Goal: Task Accomplishment & Management: Complete application form

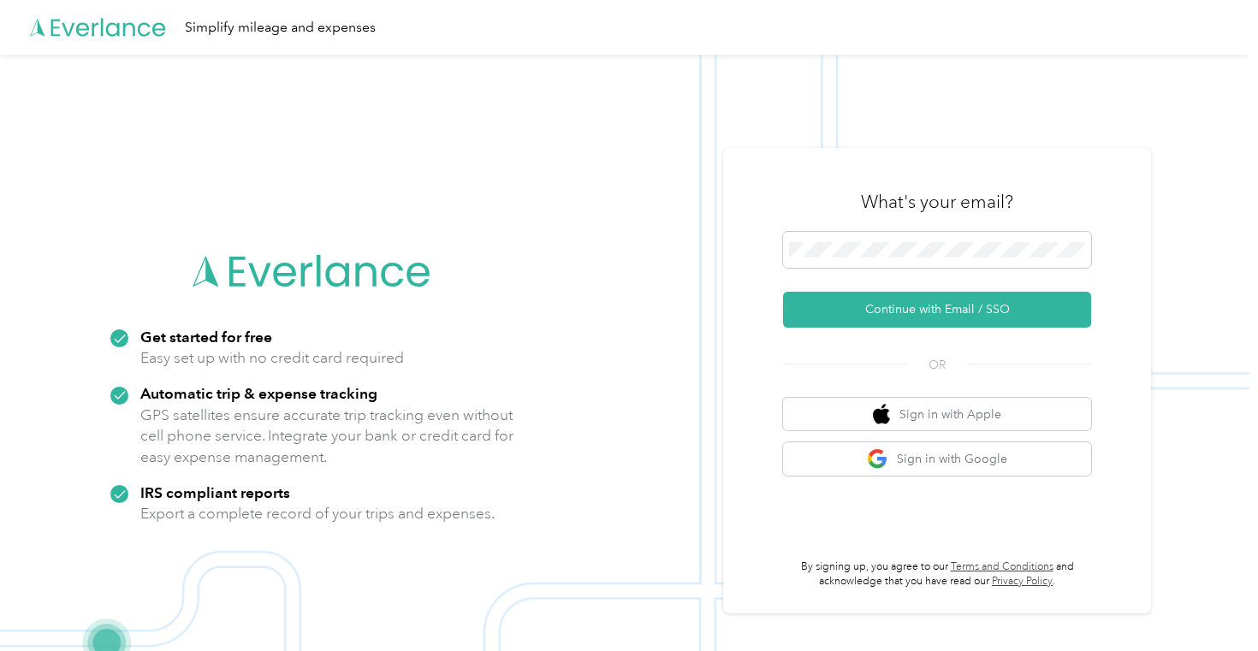
click at [133, 30] on icon at bounding box center [108, 27] width 115 height 18
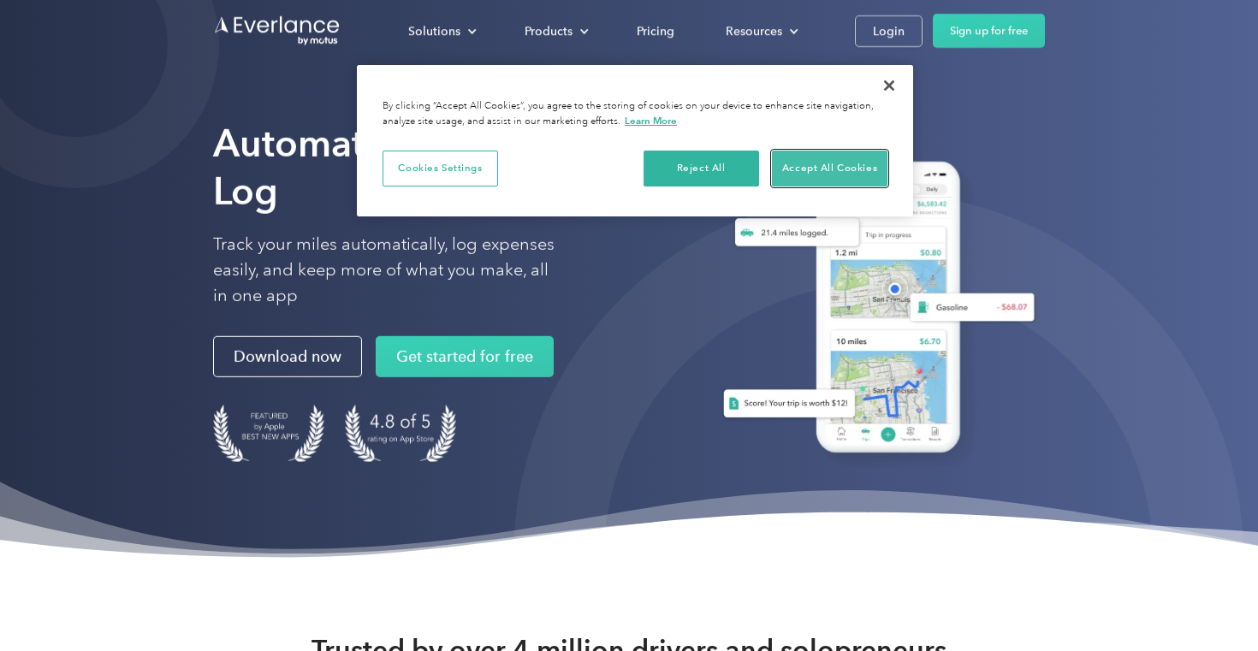
click at [837, 169] on button "Accept All Cookies" at bounding box center [830, 169] width 116 height 36
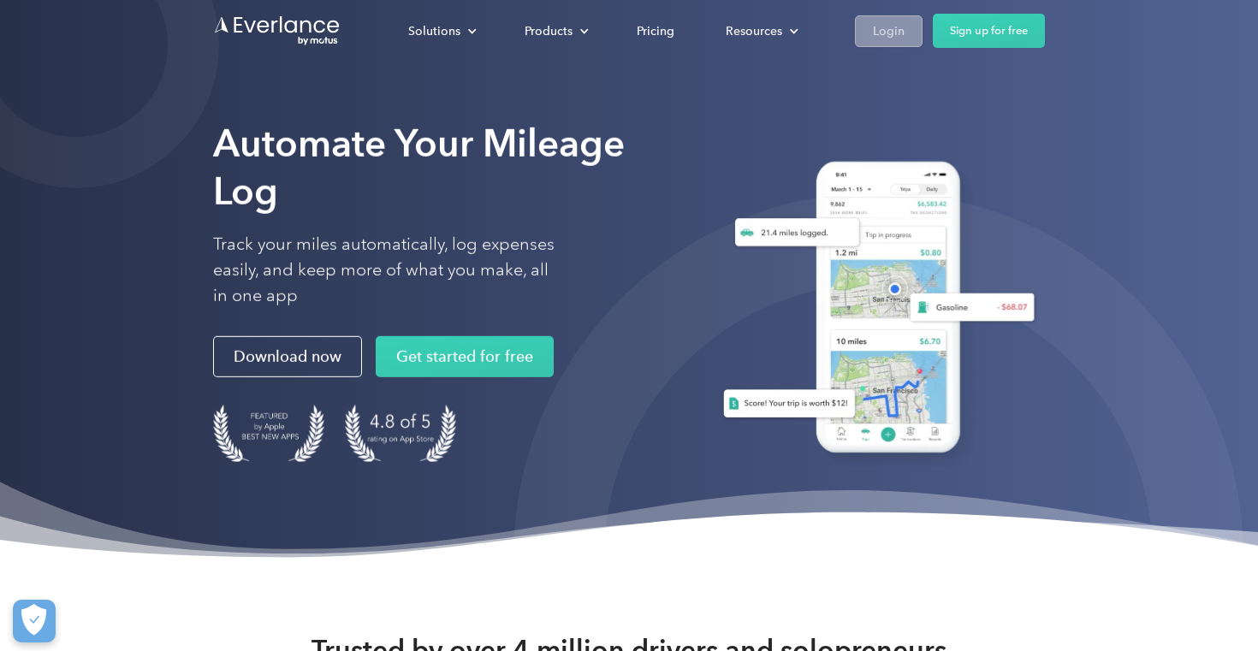
click at [890, 35] on div "Login" at bounding box center [889, 31] width 32 height 21
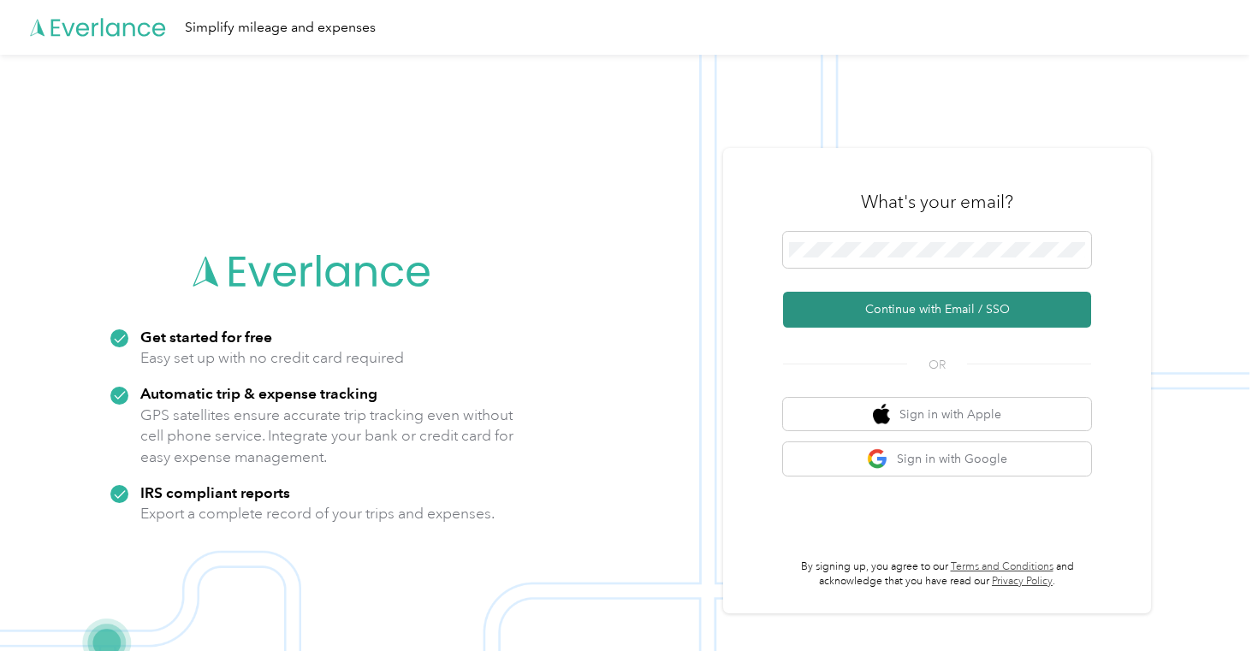
click at [931, 307] on button "Continue with Email / SSO" at bounding box center [937, 310] width 308 height 36
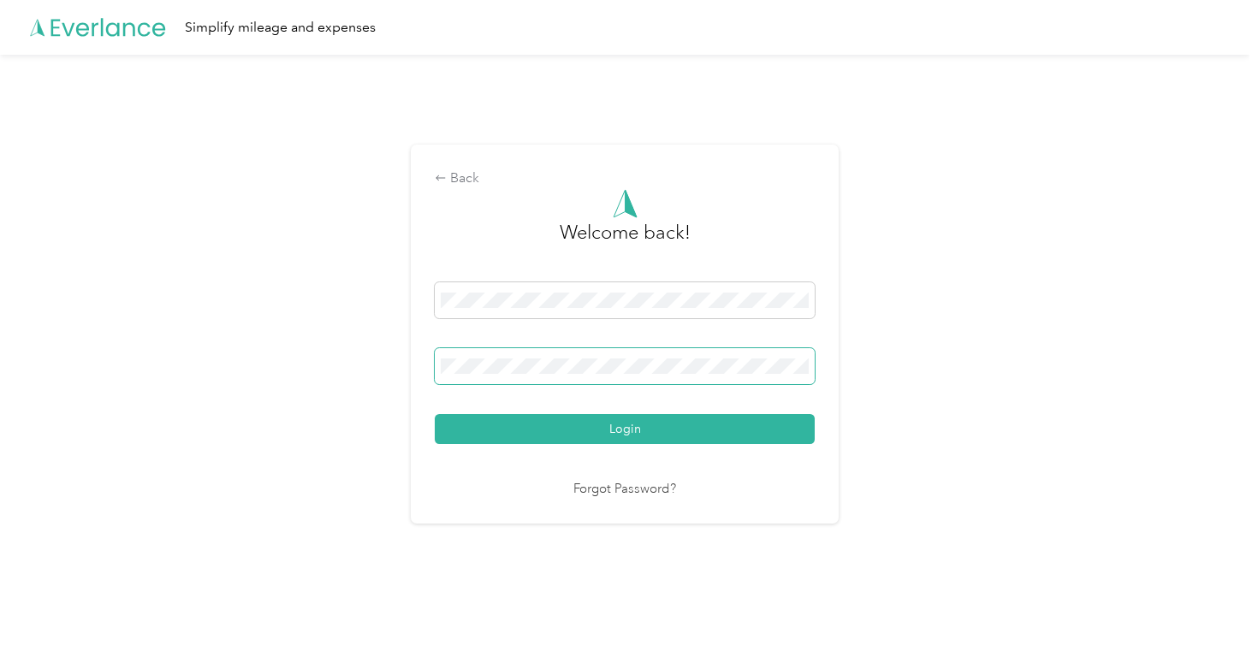
click at [633, 374] on span at bounding box center [625, 366] width 380 height 36
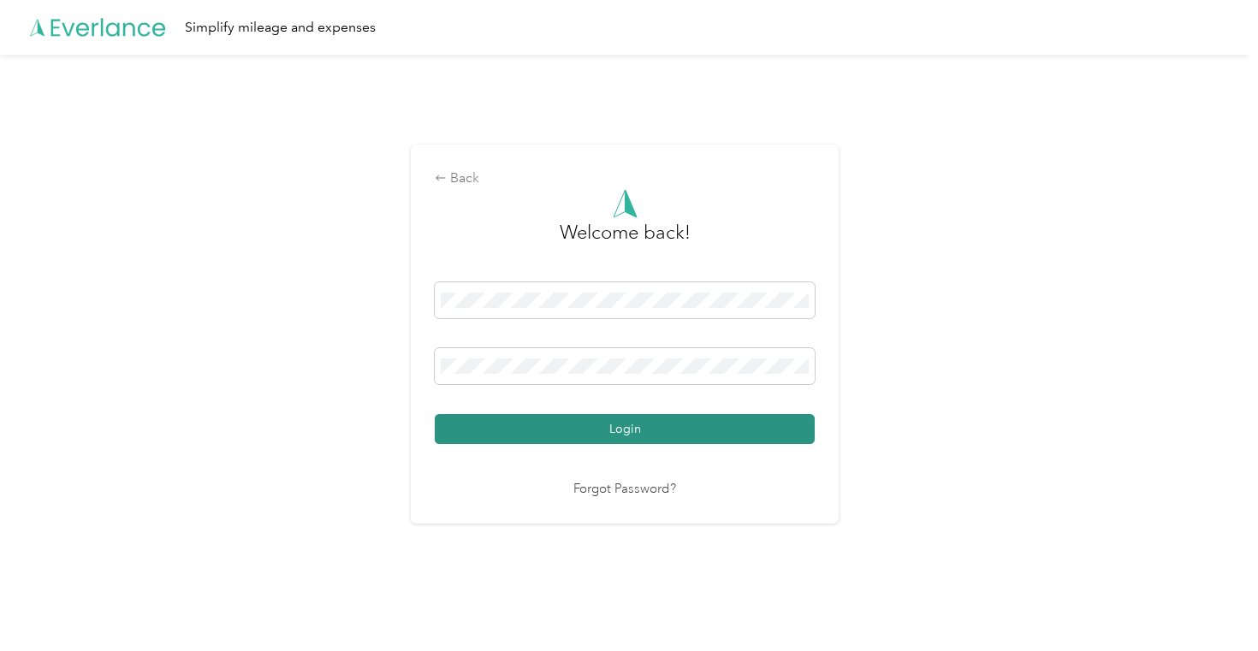
click at [616, 431] on button "Login" at bounding box center [625, 429] width 380 height 30
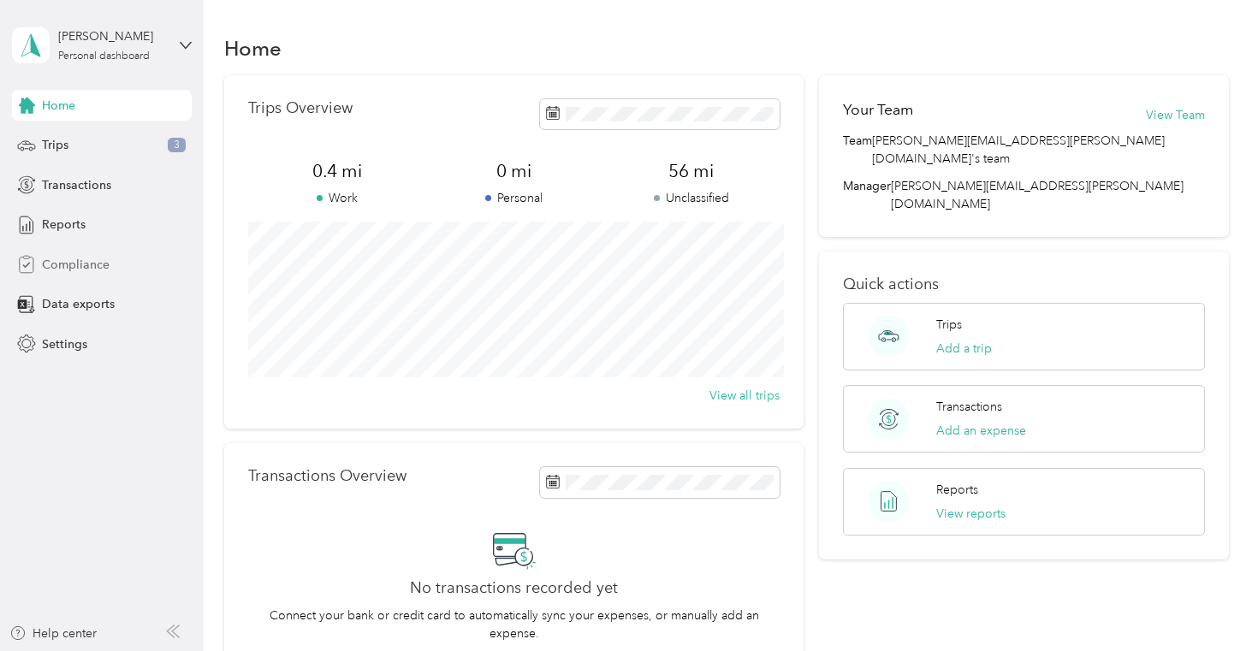
click at [101, 267] on span "Compliance" at bounding box center [76, 265] width 68 height 18
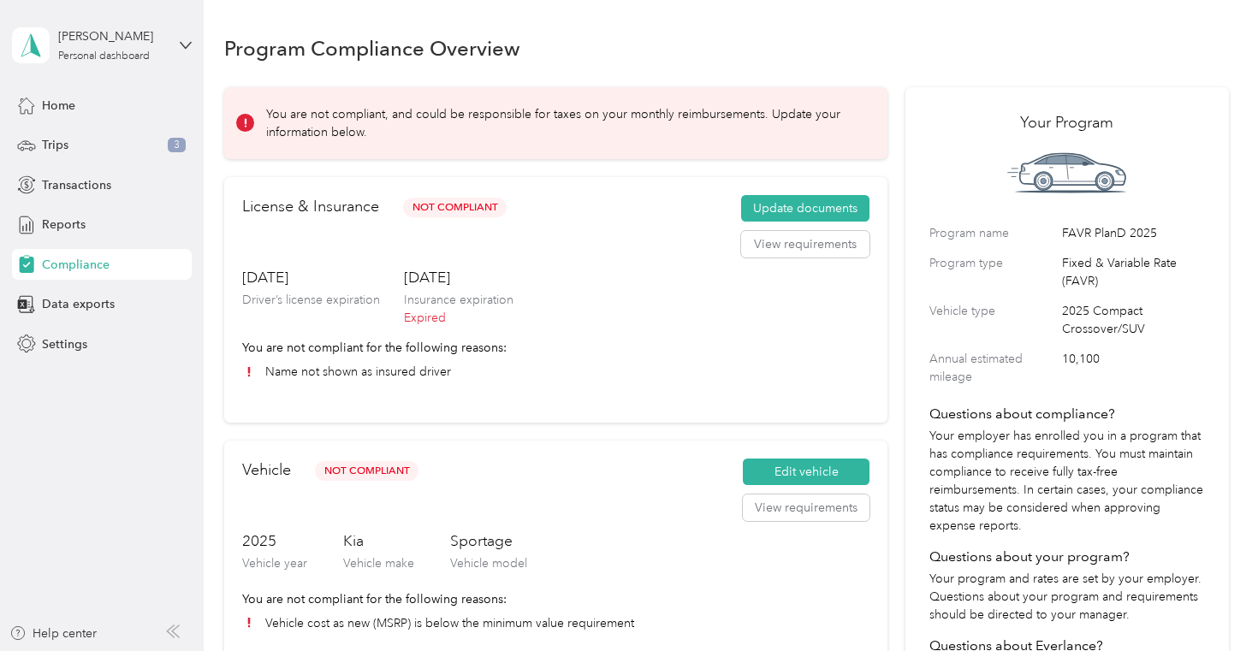
scroll to position [28, 0]
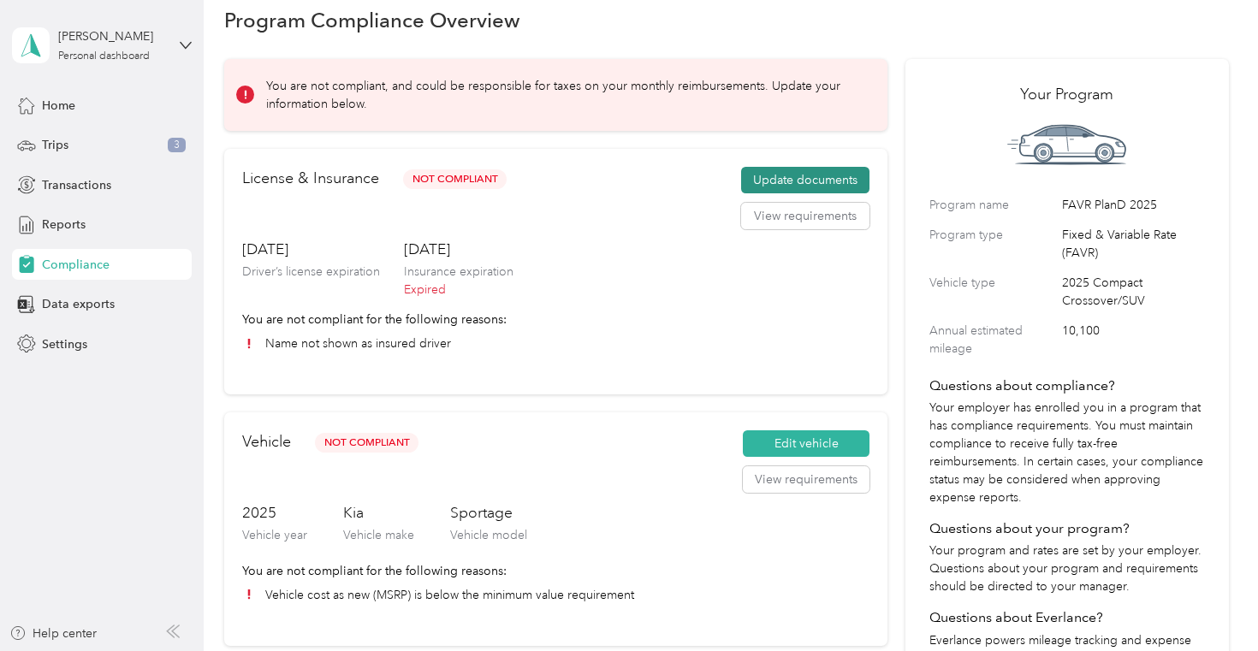
click at [784, 175] on button "Update documents" at bounding box center [805, 180] width 128 height 27
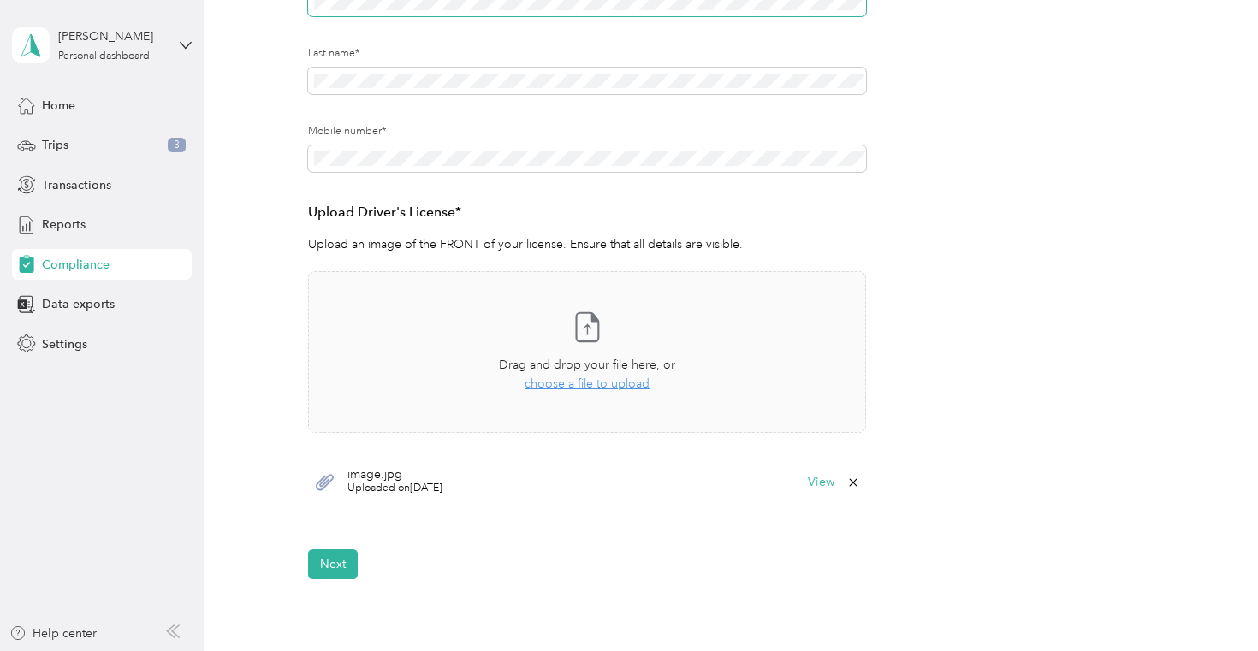
scroll to position [303, 0]
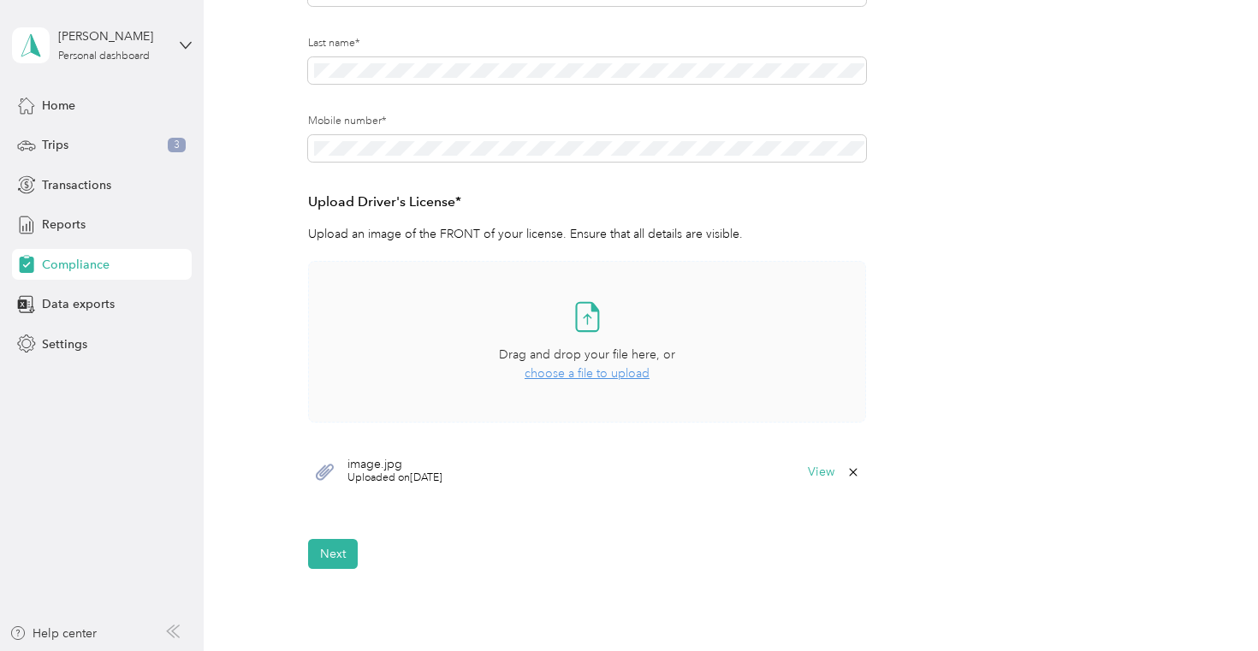
click at [598, 376] on span "choose a file to upload" at bounding box center [587, 373] width 125 height 15
click at [117, 268] on div "Compliance" at bounding box center [102, 264] width 180 height 31
click at [80, 259] on span "Compliance" at bounding box center [76, 265] width 68 height 18
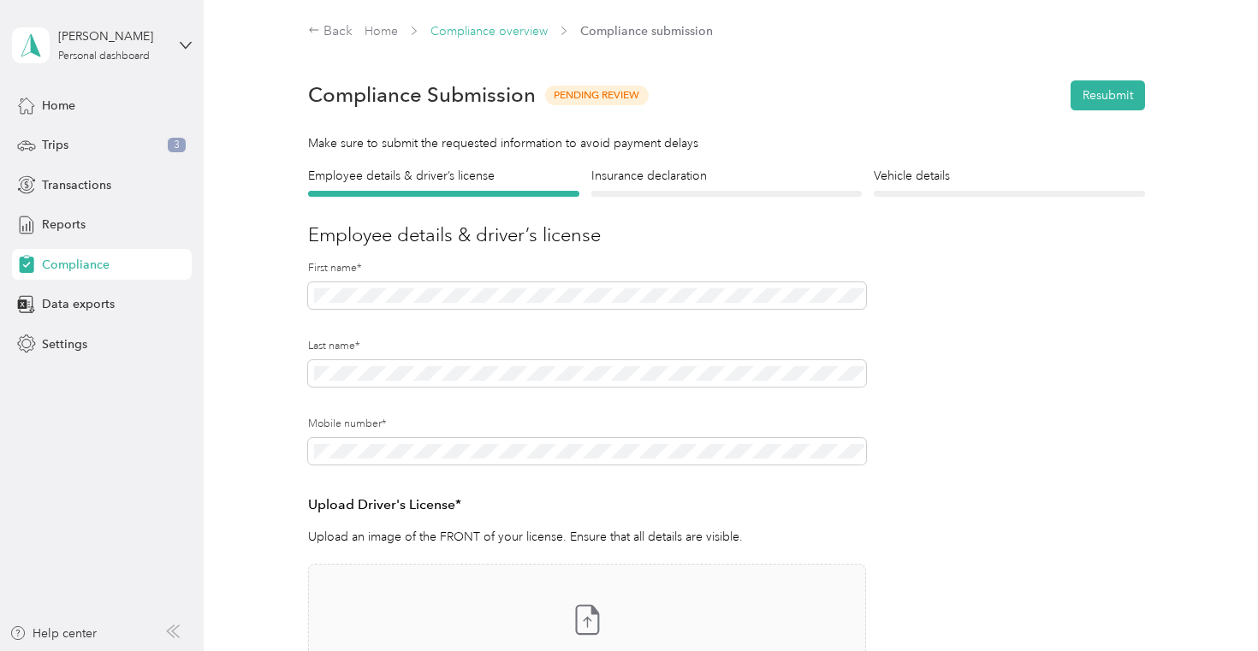
click at [491, 33] on link "Compliance overview" at bounding box center [489, 31] width 117 height 15
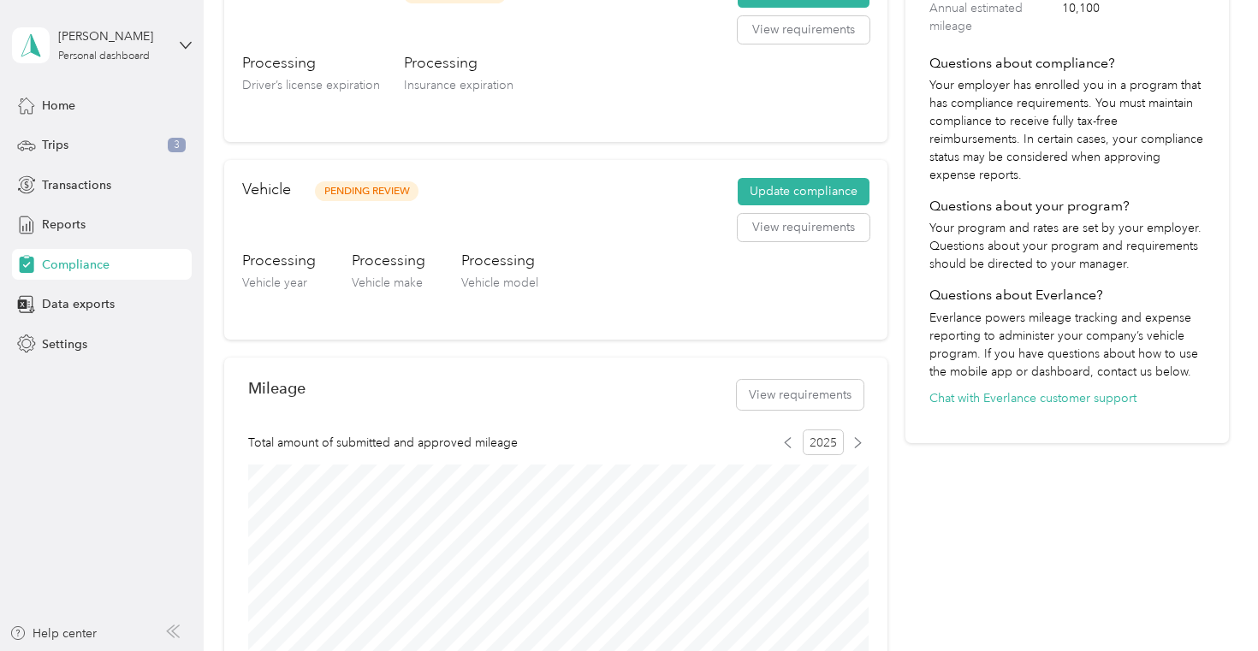
scroll to position [357, 0]
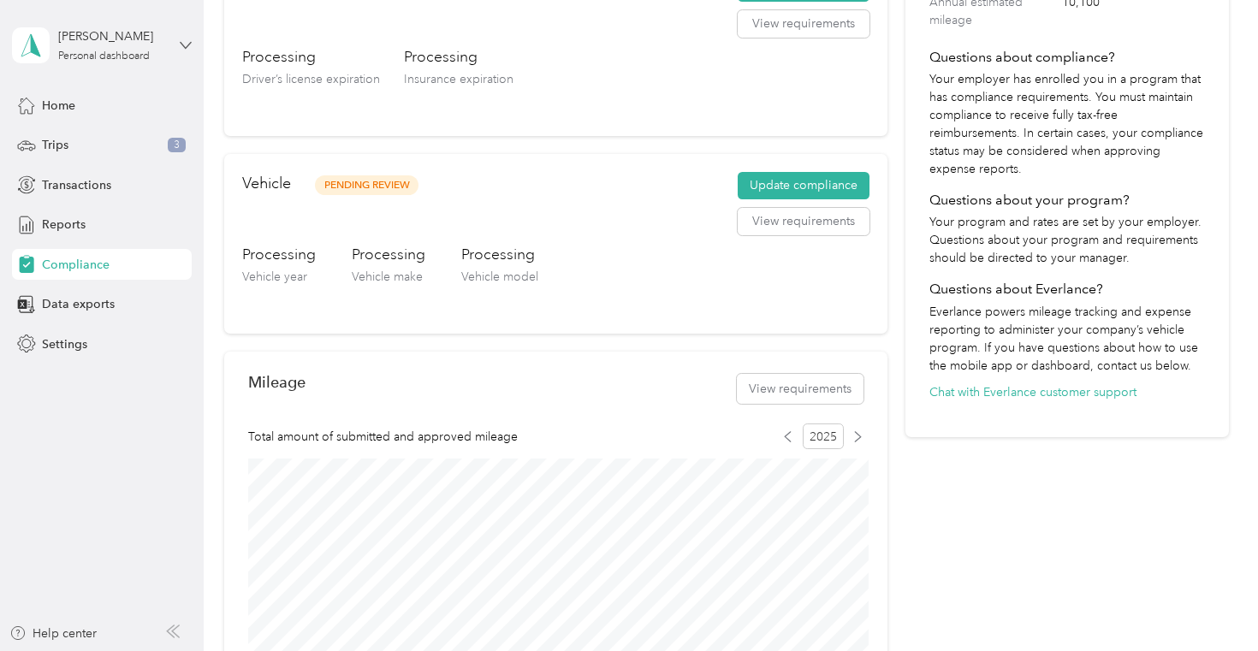
click at [180, 43] on icon at bounding box center [186, 45] width 12 height 12
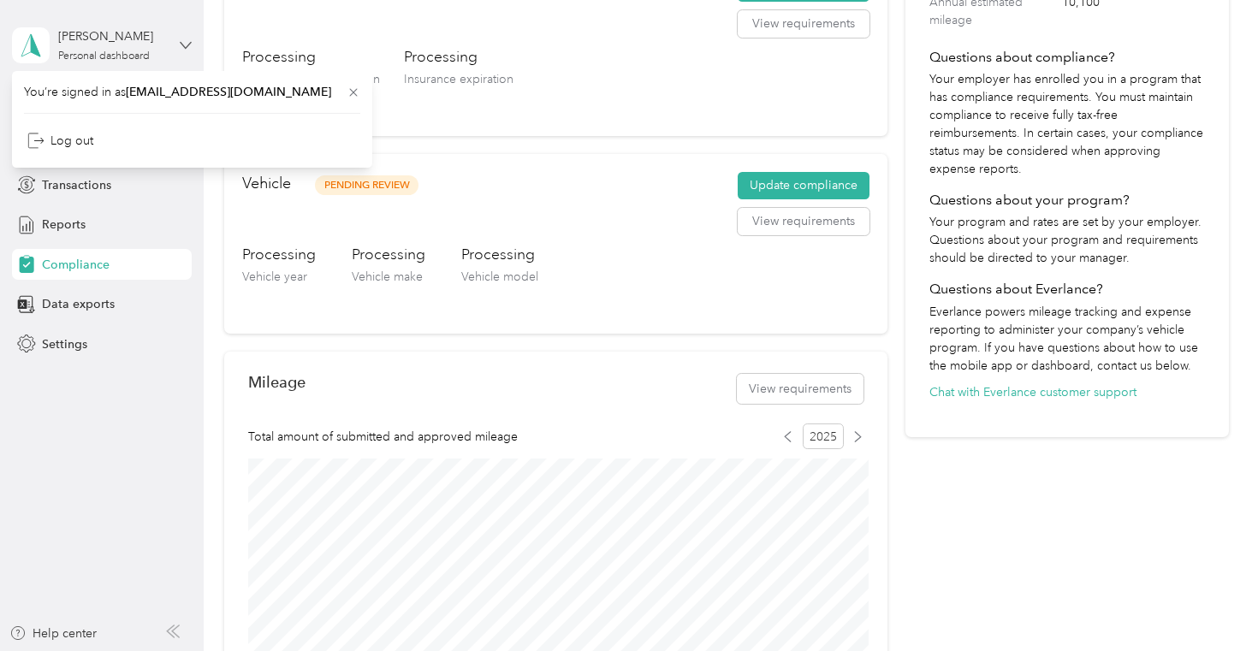
click at [180, 43] on icon at bounding box center [186, 45] width 12 height 12
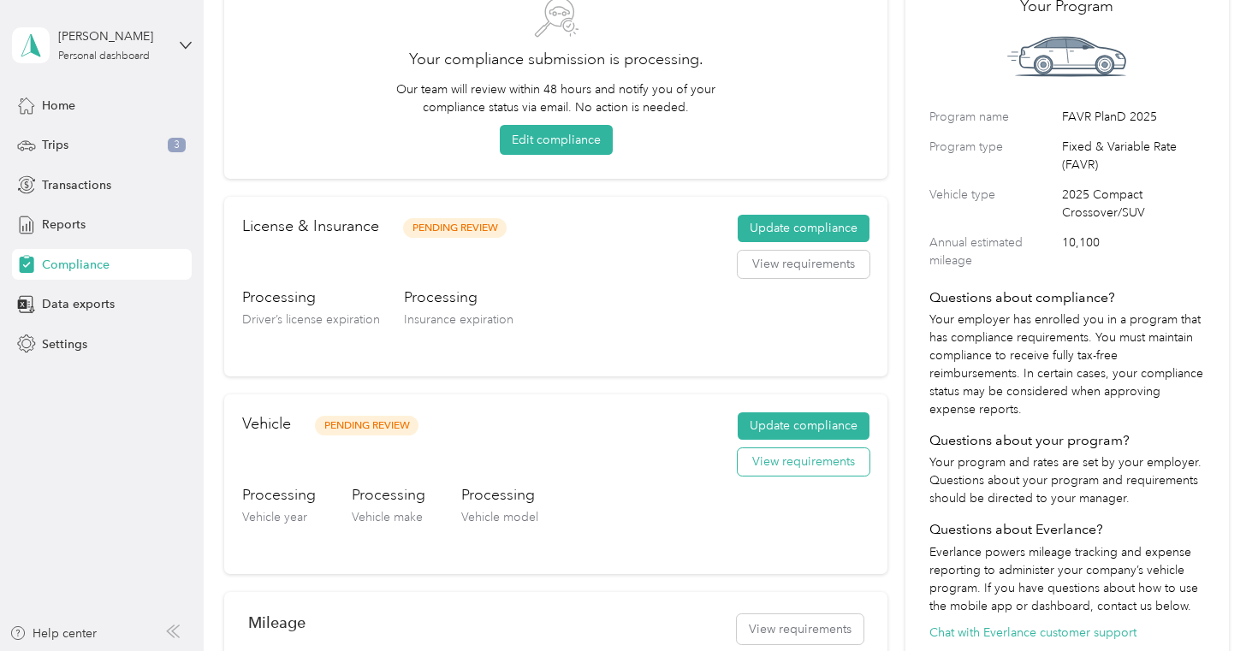
scroll to position [121, 0]
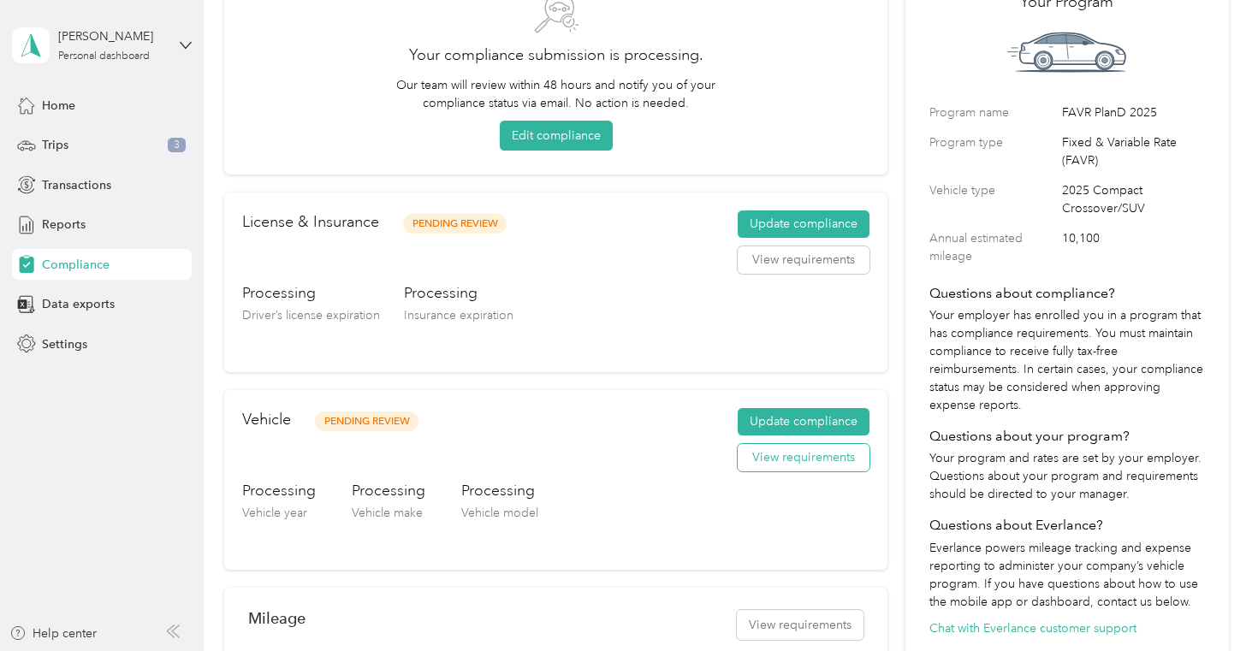
click at [823, 454] on button "View requirements" at bounding box center [804, 457] width 132 height 27
